Goal: Task Accomplishment & Management: Manage account settings

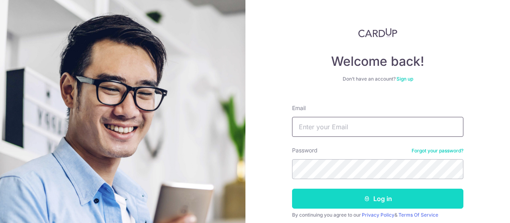
type input "[EMAIL_ADDRESS][DOMAIN_NAME]"
click at [366, 202] on button "Log in" at bounding box center [377, 198] width 171 height 20
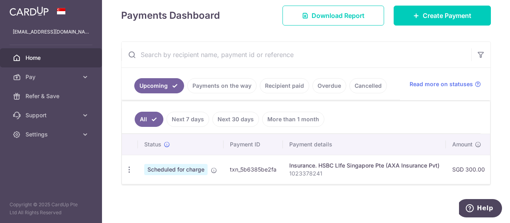
scroll to position [114, 0]
click at [130, 168] on icon "button" at bounding box center [129, 169] width 8 height 8
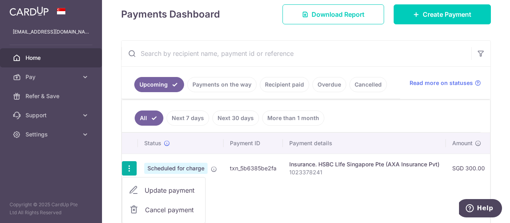
click at [160, 208] on span "Cancel payment" at bounding box center [171, 210] width 53 height 10
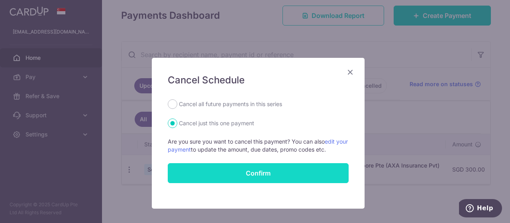
click at [265, 171] on button "Confirm" at bounding box center [258, 173] width 181 height 20
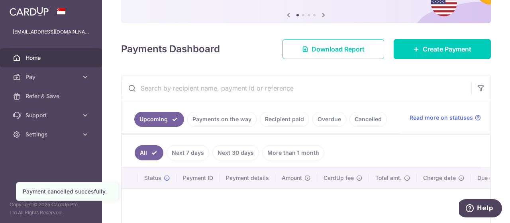
scroll to position [80, 0]
